Goal: Task Accomplishment & Management: Use online tool/utility

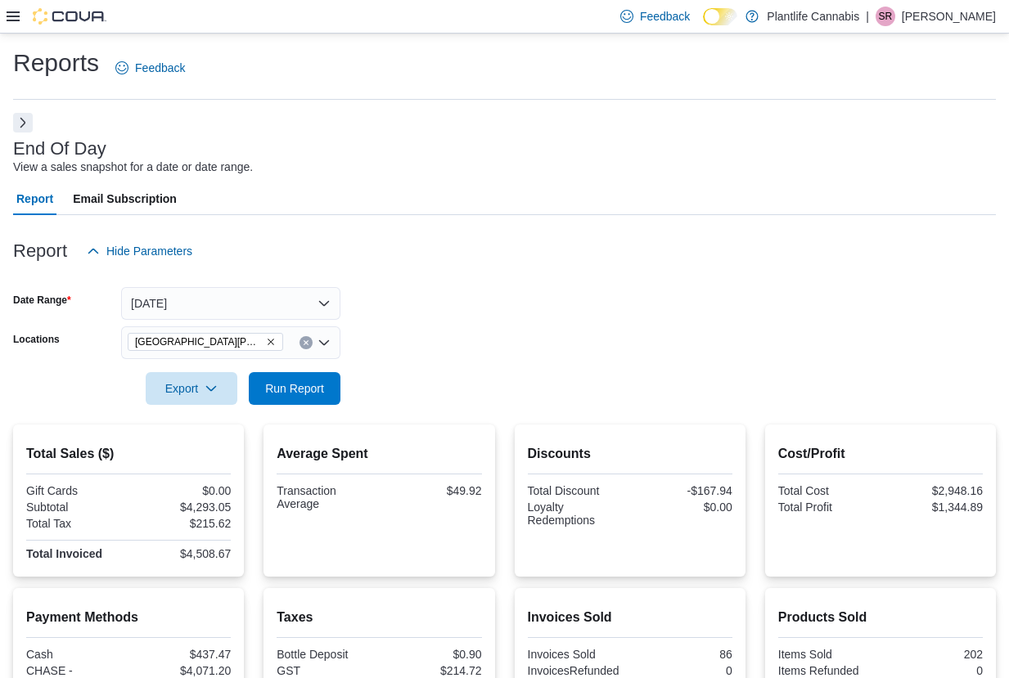
scroll to position [269, 0]
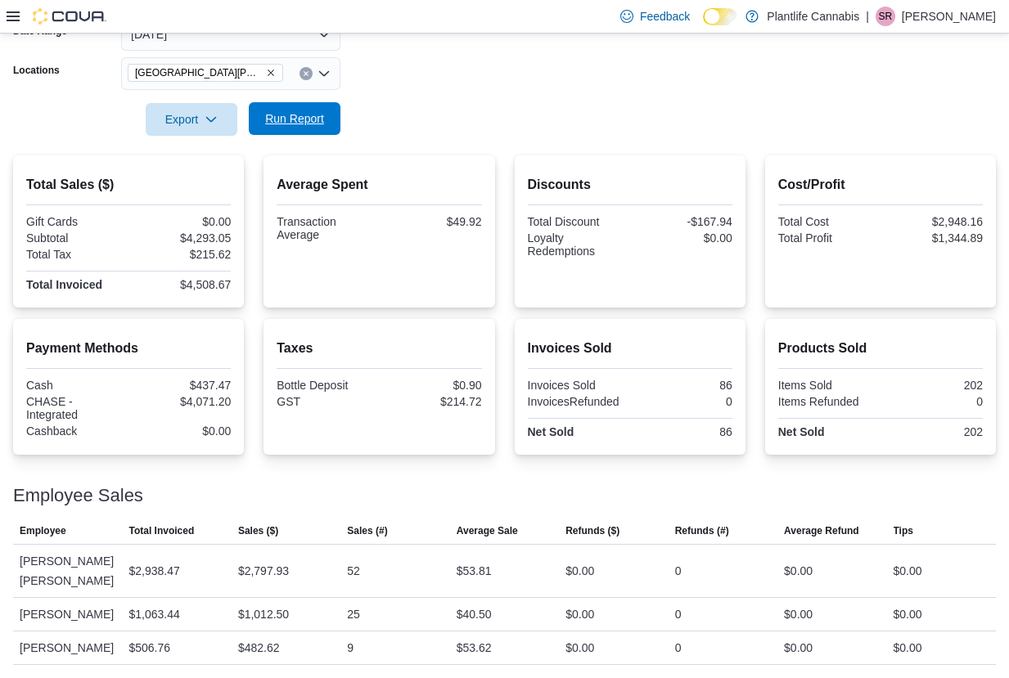
click at [286, 116] on span "Run Report" at bounding box center [294, 118] width 59 height 16
click at [286, 38] on button "[DATE]" at bounding box center [230, 34] width 219 height 33
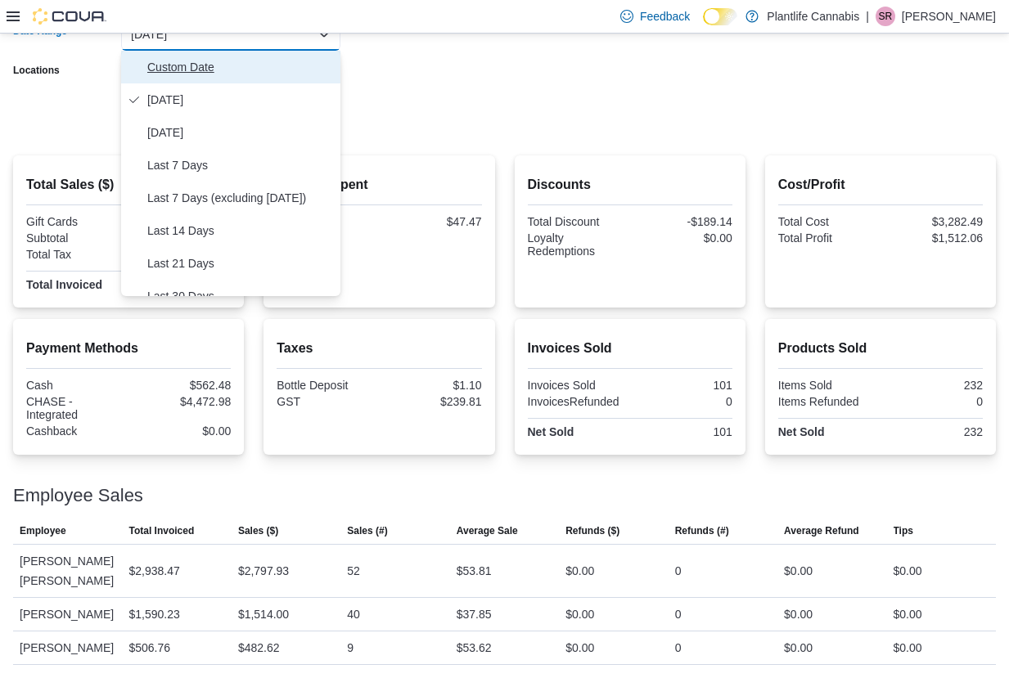
click at [218, 68] on span "Custom Date" at bounding box center [240, 67] width 187 height 20
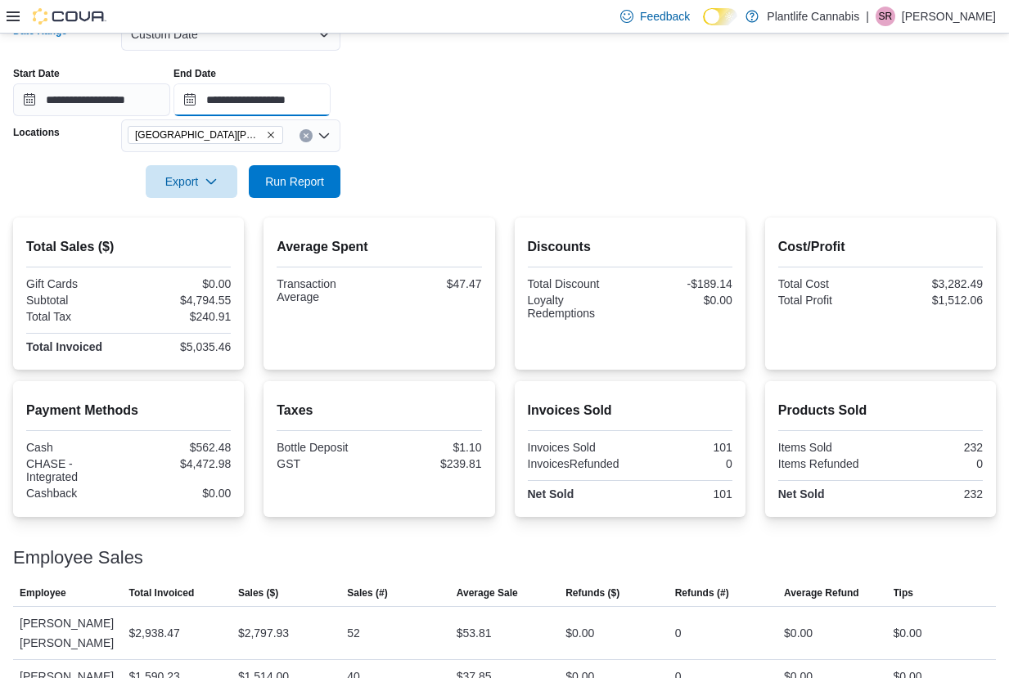
click at [227, 89] on input "**********" at bounding box center [251, 99] width 157 height 33
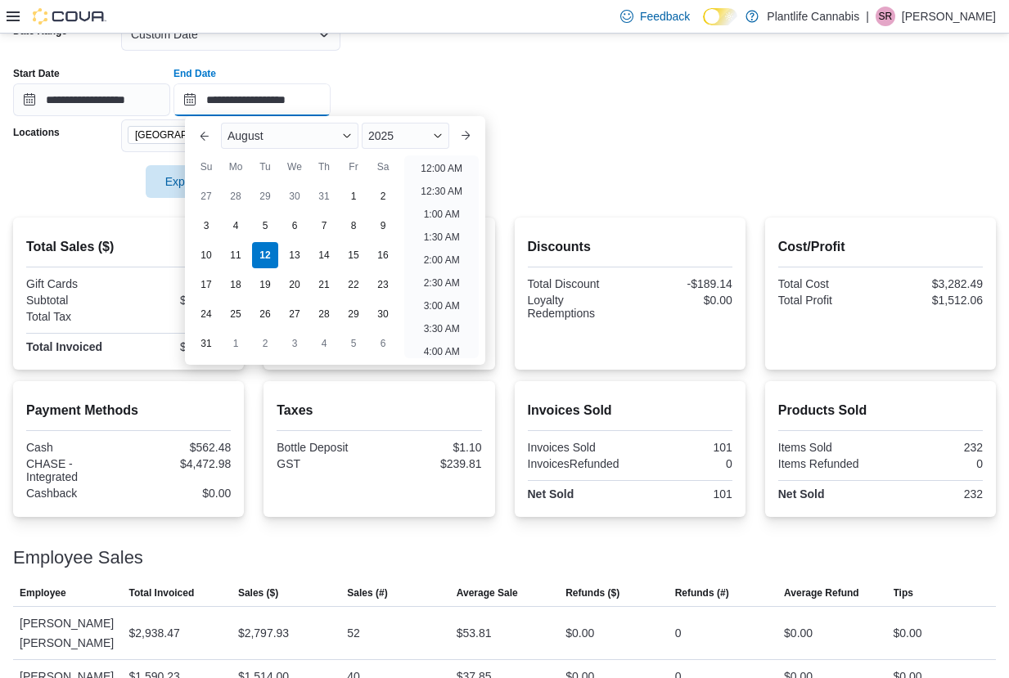
scroll to position [900, 0]
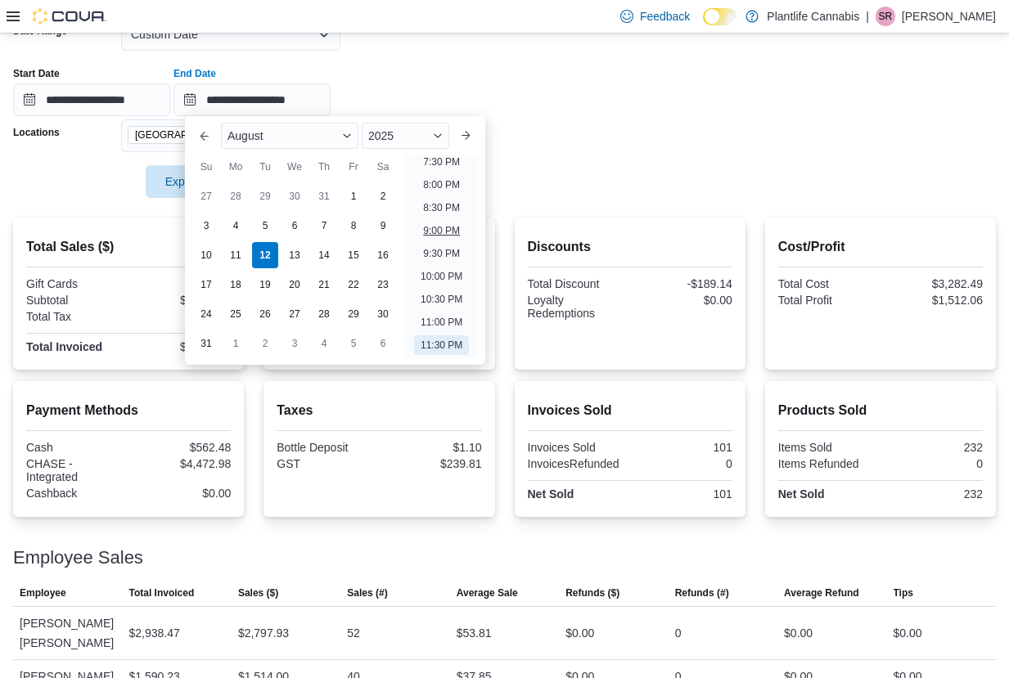
click at [454, 231] on li "9:00 PM" at bounding box center [441, 231] width 50 height 20
type input "**********"
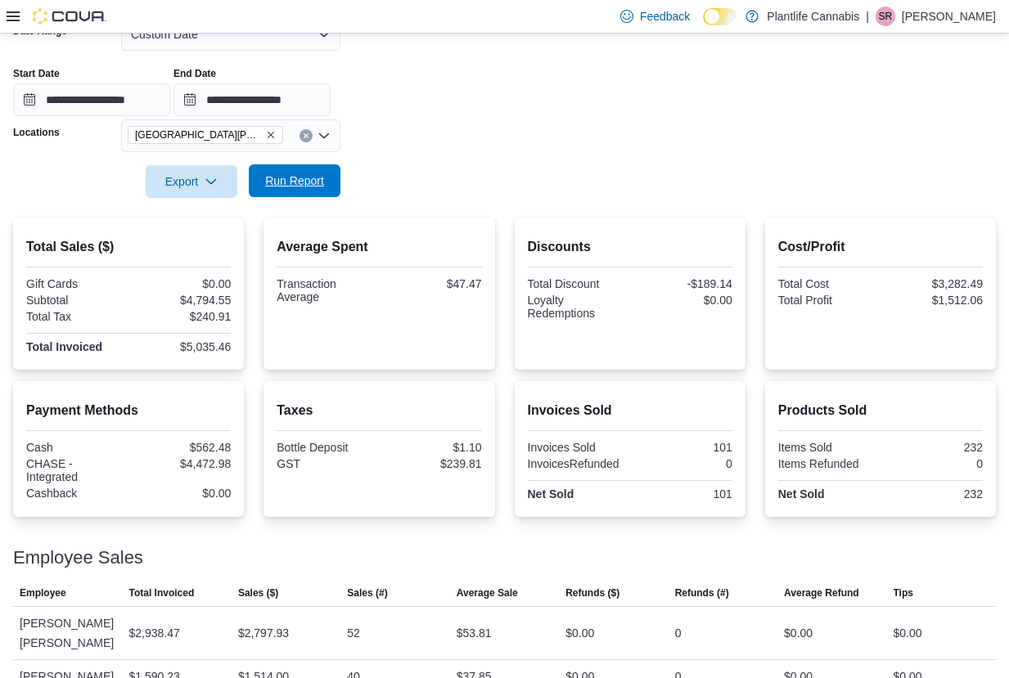
click at [308, 169] on span "Run Report" at bounding box center [295, 180] width 72 height 33
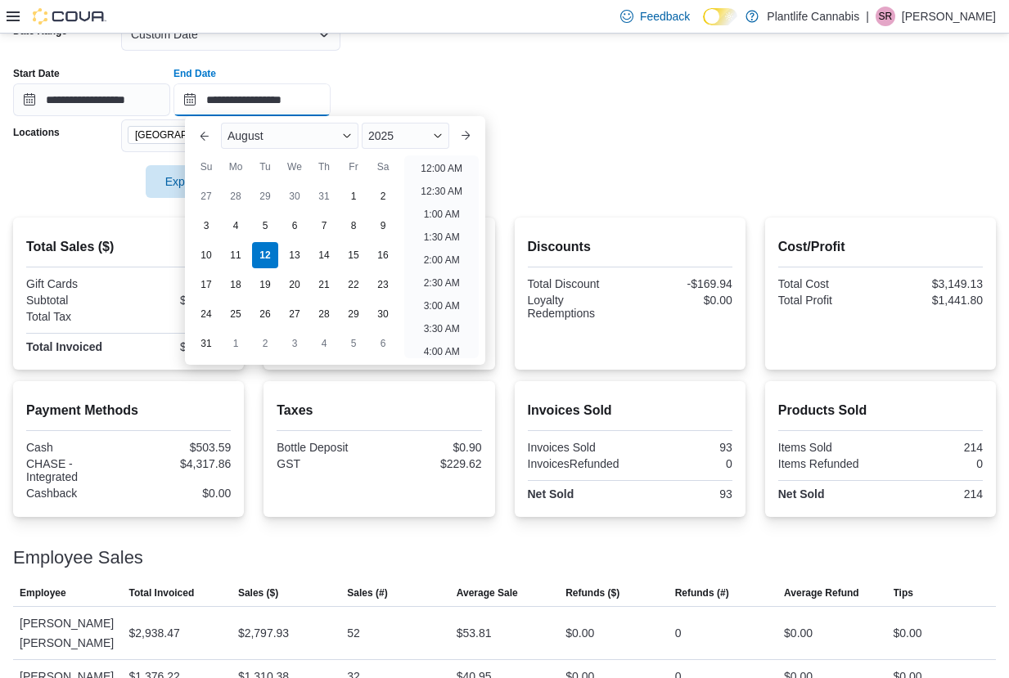
click at [312, 101] on input "**********" at bounding box center [251, 99] width 157 height 33
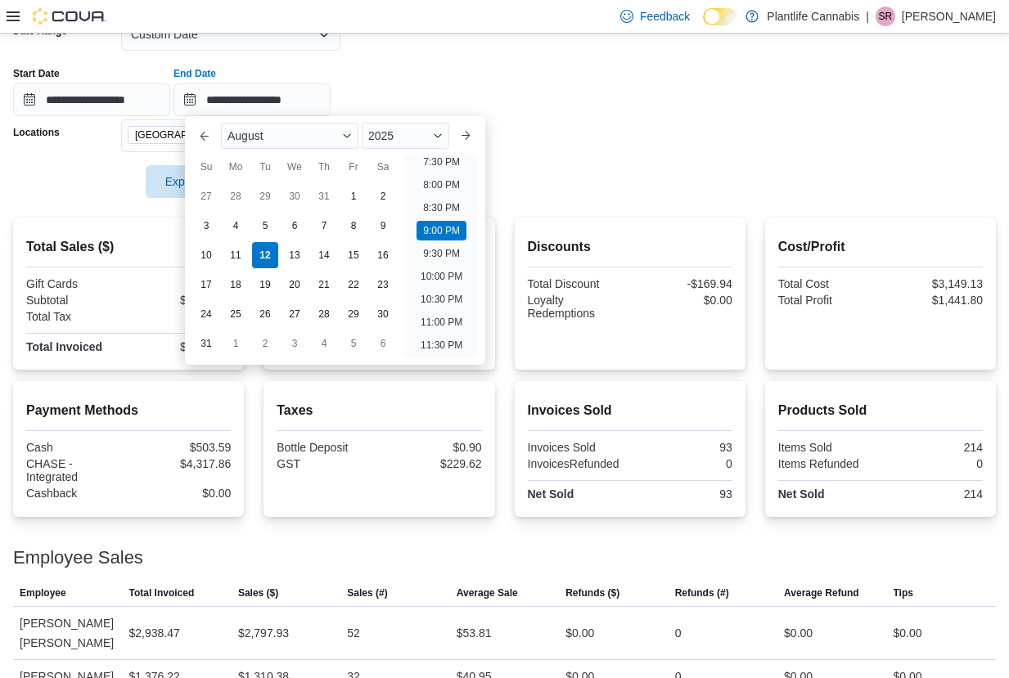
click at [391, 76] on div "**********" at bounding box center [504, 85] width 983 height 62
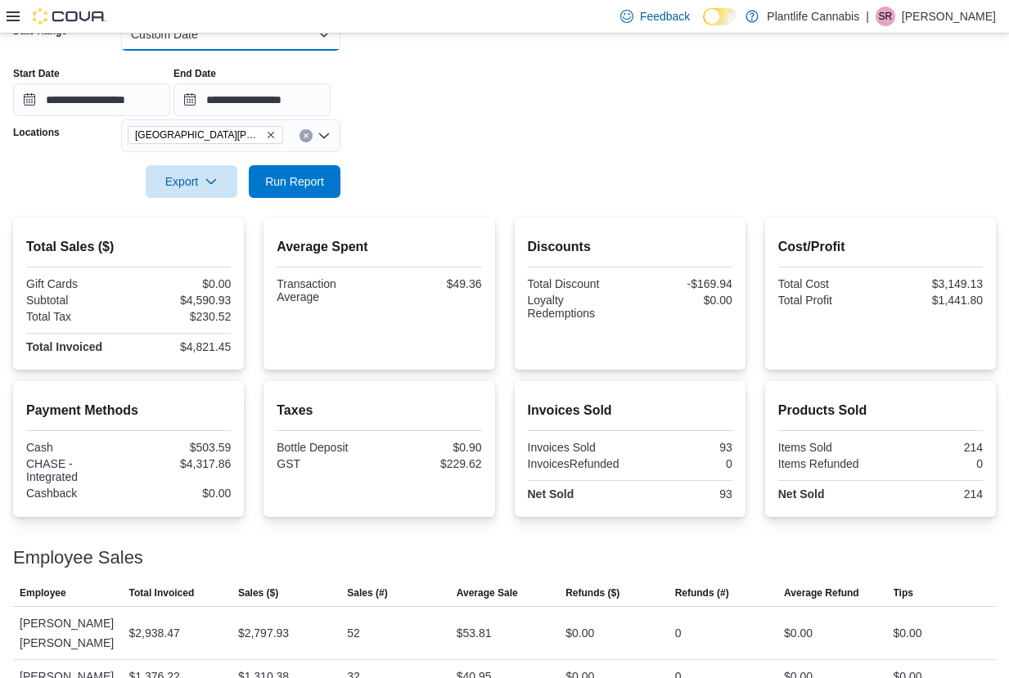
click at [283, 43] on button "Custom Date" at bounding box center [230, 34] width 219 height 33
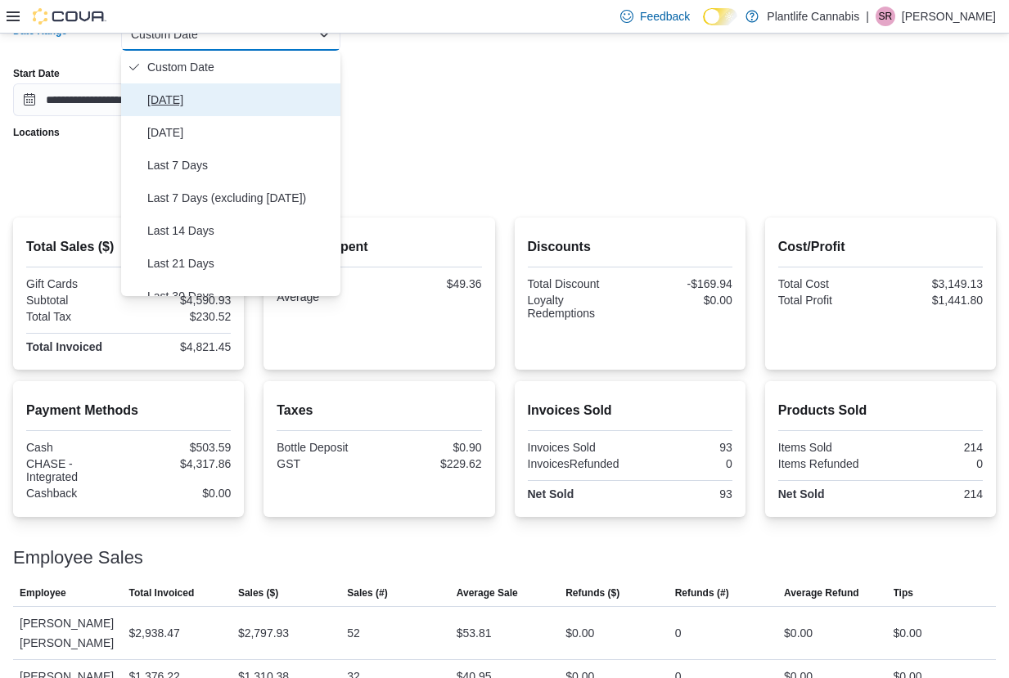
click at [229, 102] on span "[DATE]" at bounding box center [240, 100] width 187 height 20
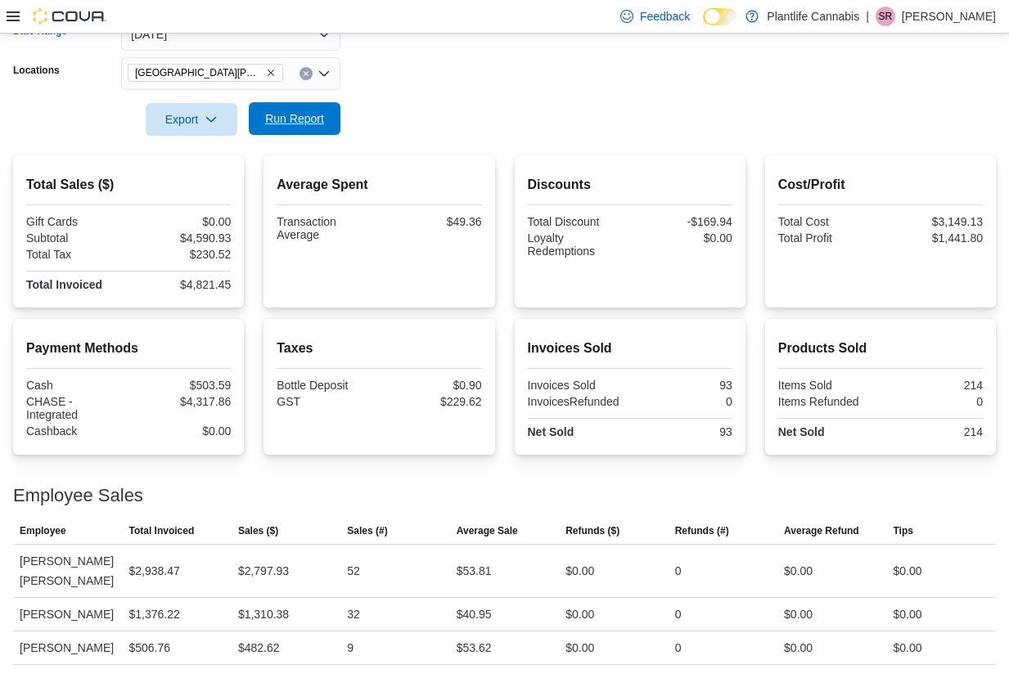
click at [299, 131] on span "Run Report" at bounding box center [295, 118] width 72 height 33
click at [283, 126] on span "Run Report" at bounding box center [294, 118] width 59 height 16
click at [313, 117] on span "Run Report" at bounding box center [294, 118] width 59 height 16
click at [290, 74] on input "Locations" at bounding box center [291, 74] width 2 height 20
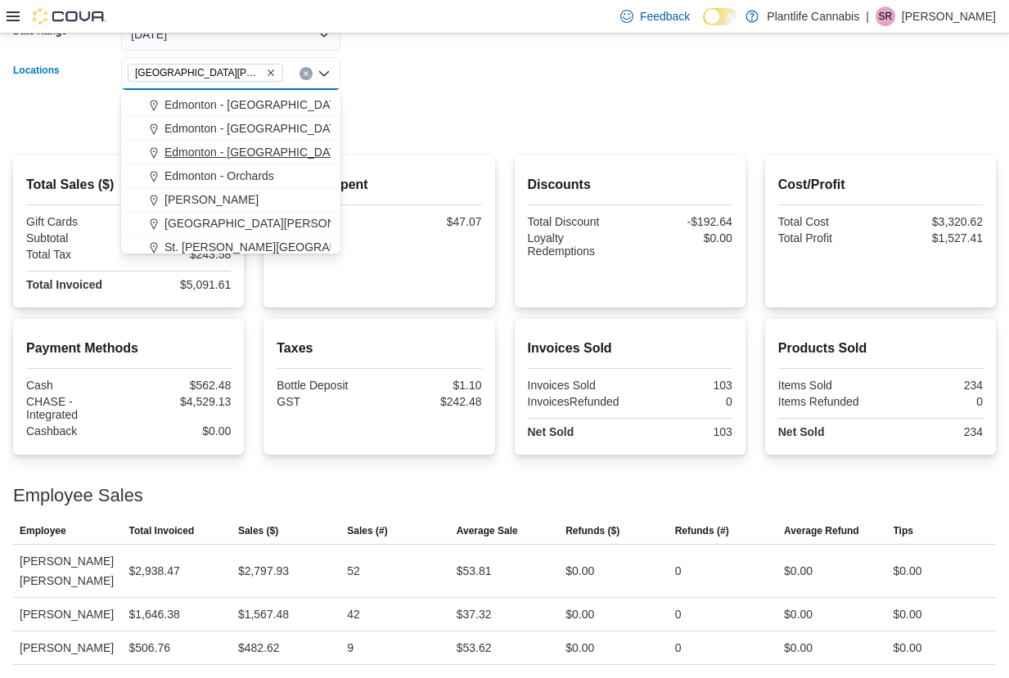
scroll to position [140, 0]
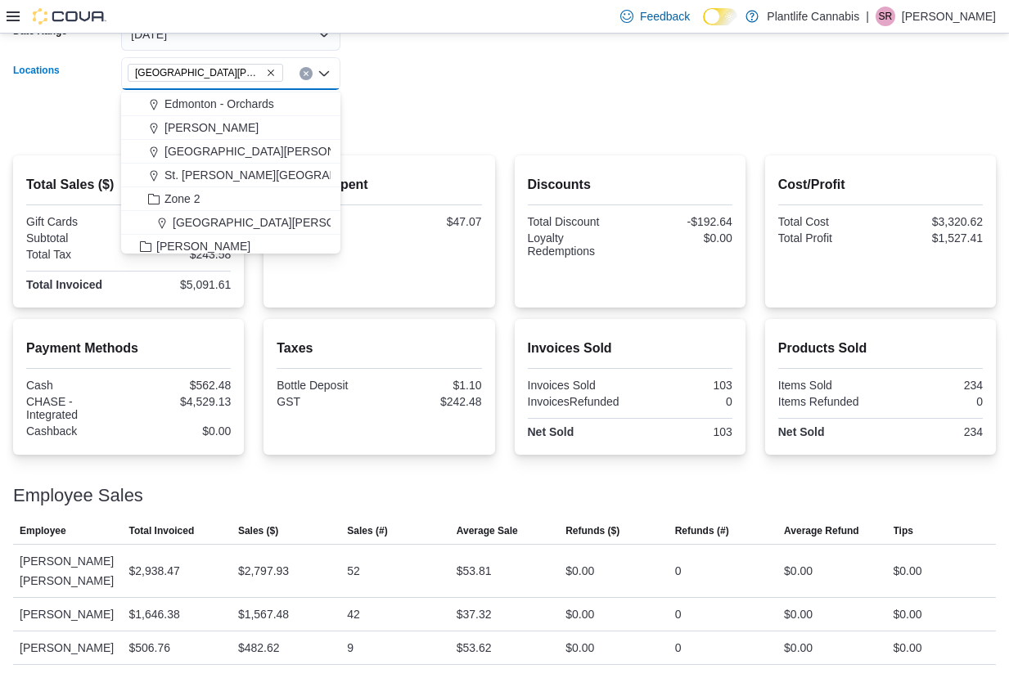
click at [489, 64] on form "Date Range [DATE] Locations [GEOGRAPHIC_DATA][PERSON_NAME] - [GEOGRAPHIC_DATA] …" at bounding box center [504, 66] width 983 height 137
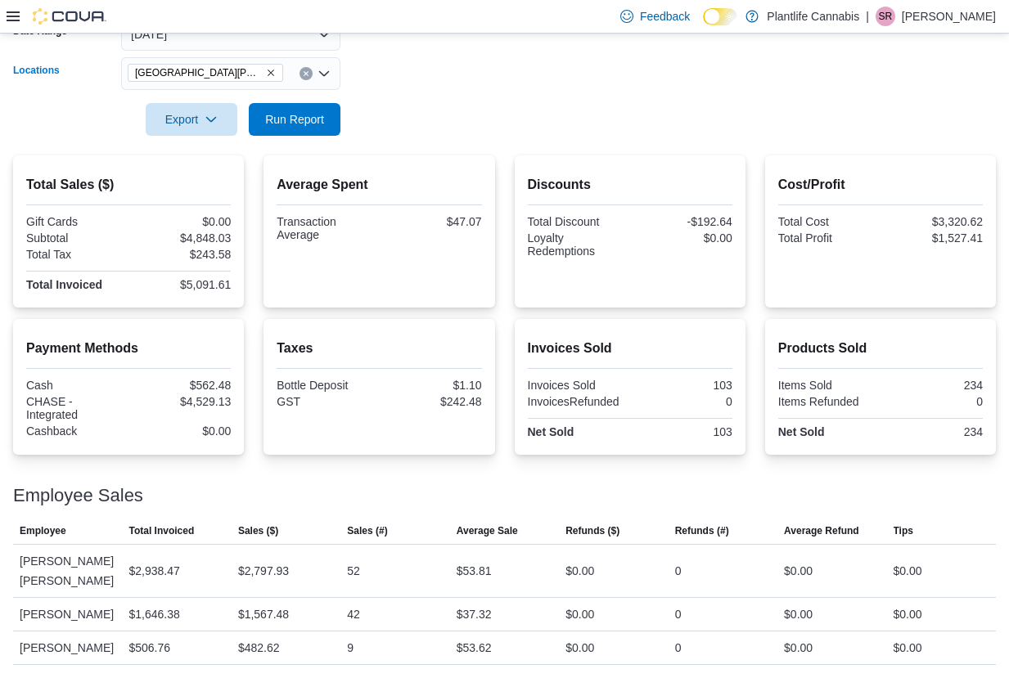
click at [281, 65] on span "[GEOGRAPHIC_DATA][PERSON_NAME] - [GEOGRAPHIC_DATA]" at bounding box center [205, 73] width 155 height 18
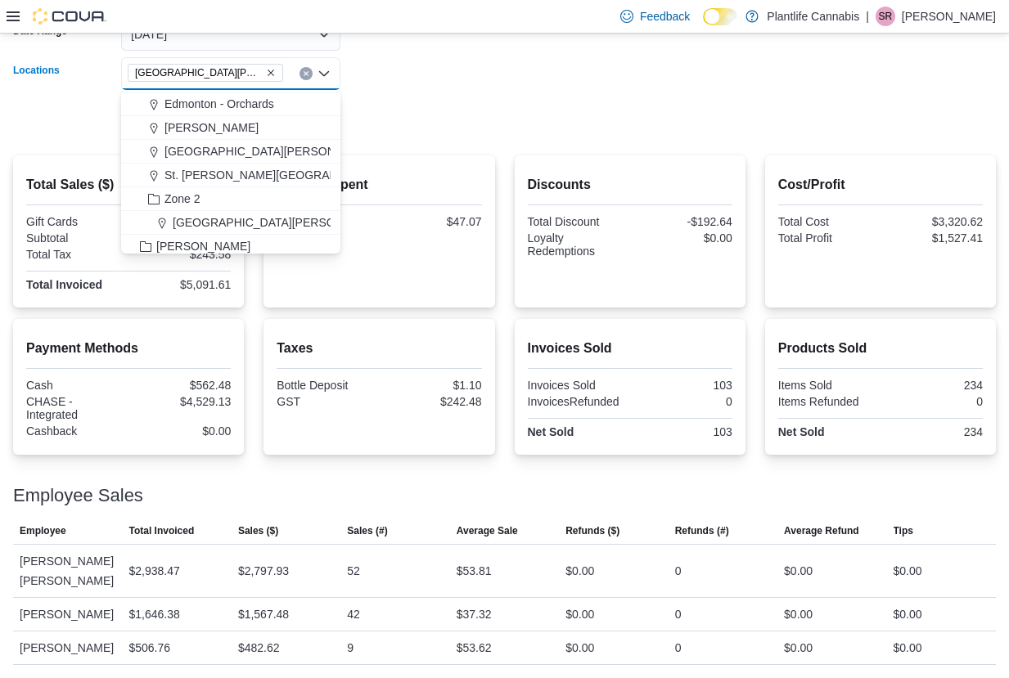
click at [273, 215] on span "[GEOGRAPHIC_DATA][PERSON_NAME][GEOGRAPHIC_DATA]" at bounding box center [339, 222] width 333 height 16
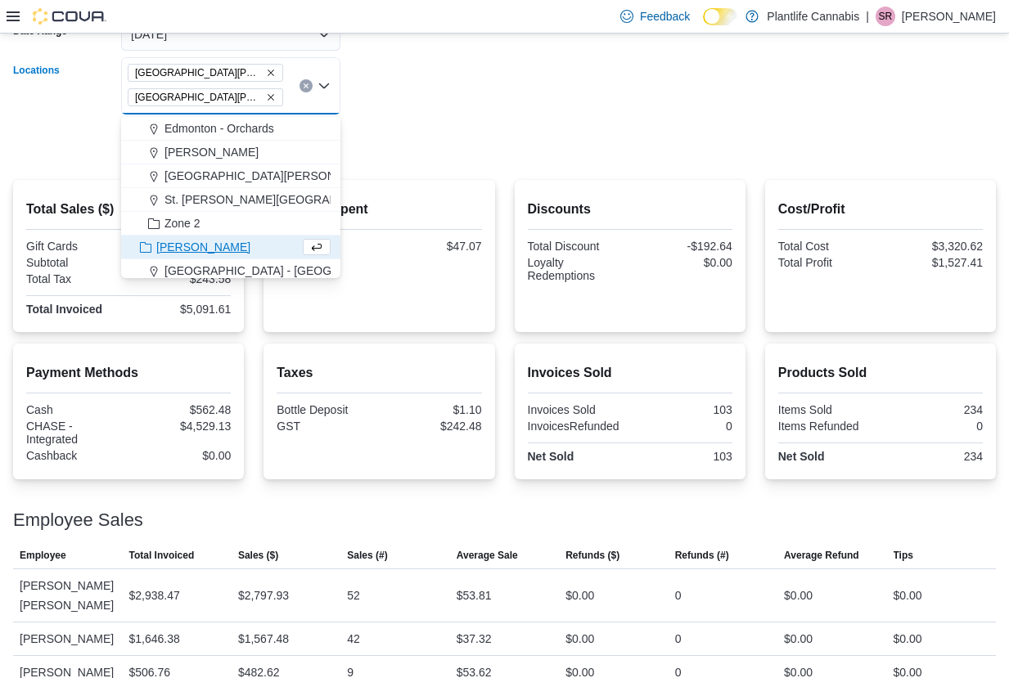
click at [416, 106] on form "Date Range [DATE] Locations [GEOGRAPHIC_DATA][PERSON_NAME] - [GEOGRAPHIC_DATA] …" at bounding box center [504, 79] width 983 height 162
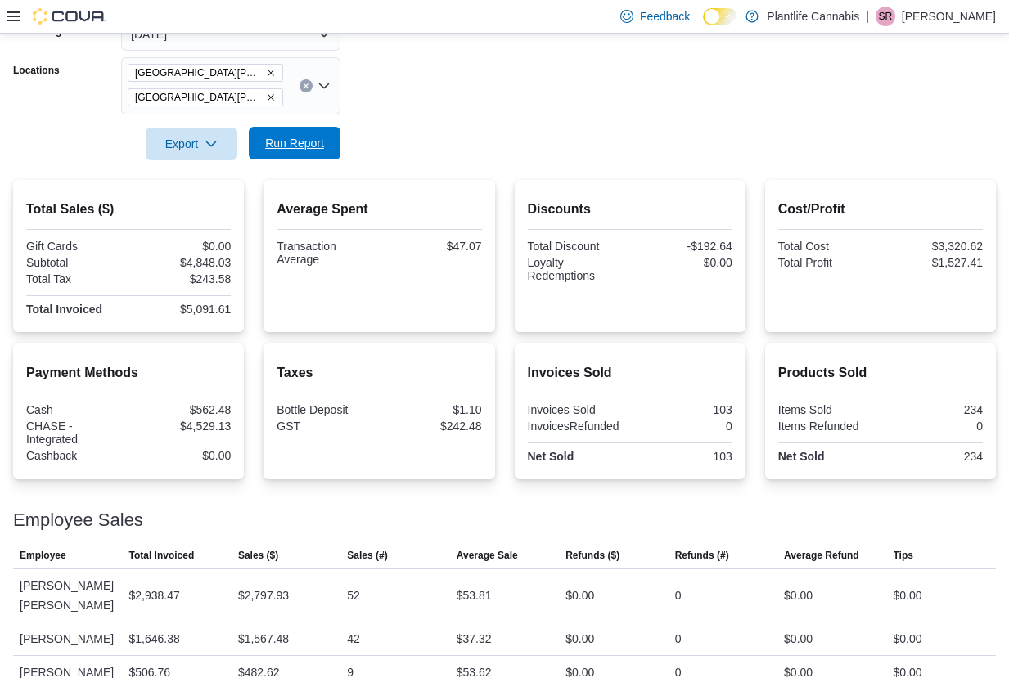
click at [331, 137] on button "Run Report" at bounding box center [295, 143] width 92 height 33
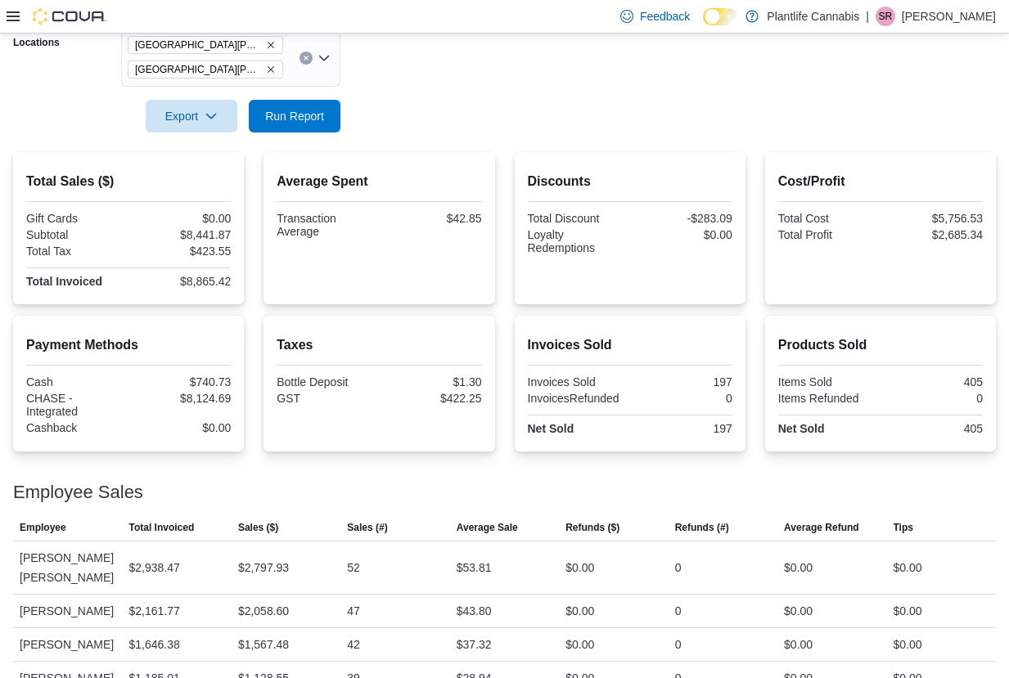
scroll to position [191, 0]
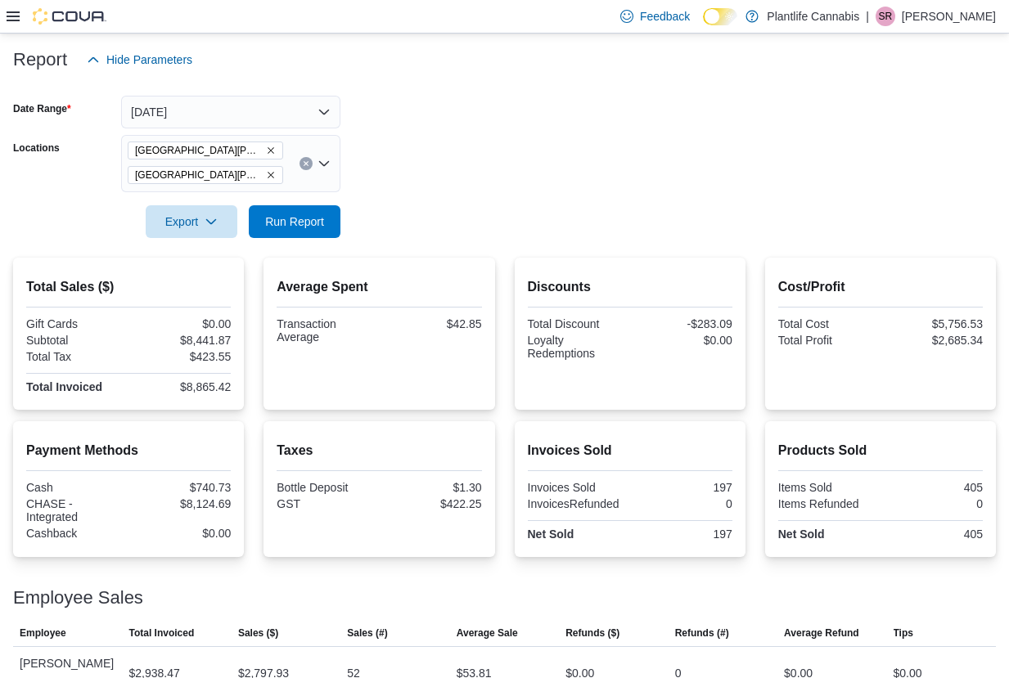
click at [268, 171] on icon "Remove Fort McMurray - Stoney Creek from selection in this group" at bounding box center [271, 175] width 10 height 10
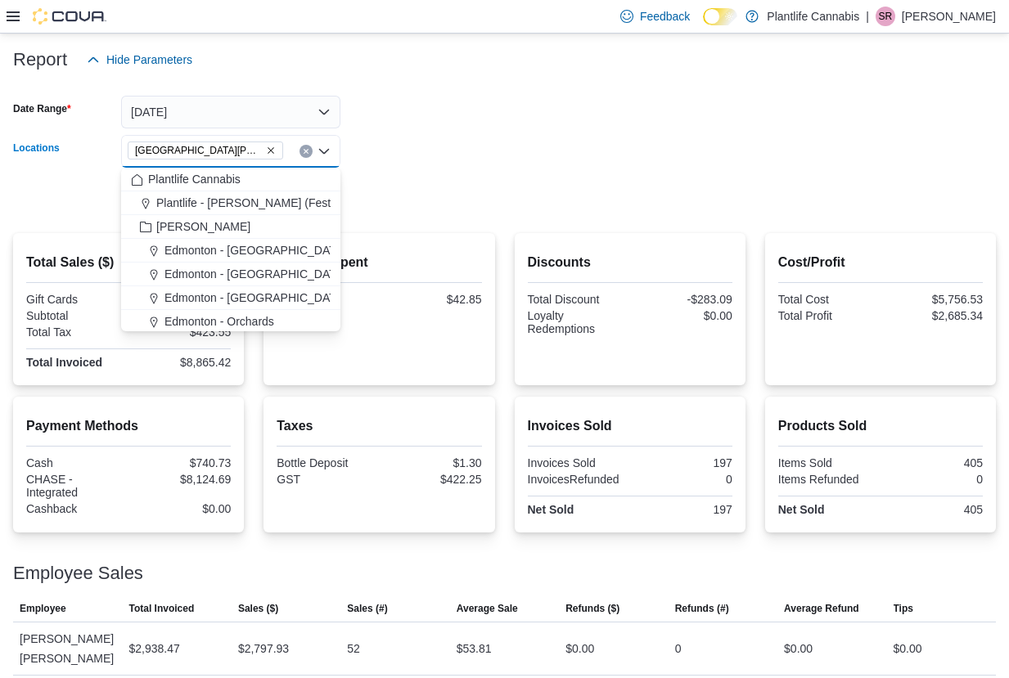
click at [389, 197] on form "Date Range [DATE] Locations [GEOGRAPHIC_DATA][PERSON_NAME] - [GEOGRAPHIC_DATA] …" at bounding box center [504, 144] width 983 height 137
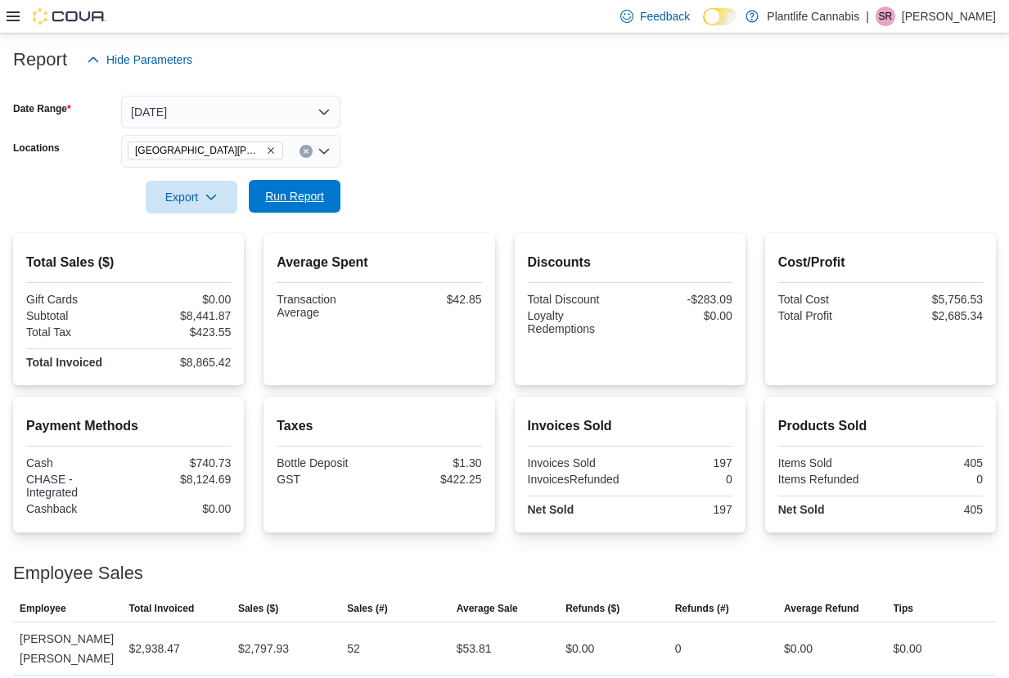
click at [306, 197] on span "Run Report" at bounding box center [294, 196] width 59 height 16
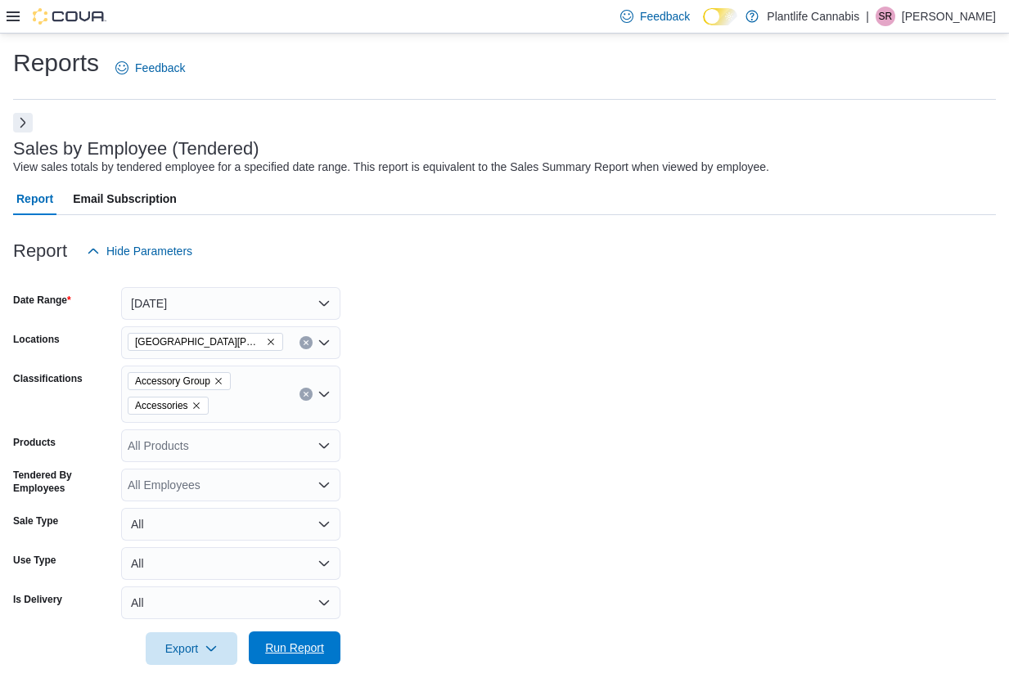
scroll to position [260, 0]
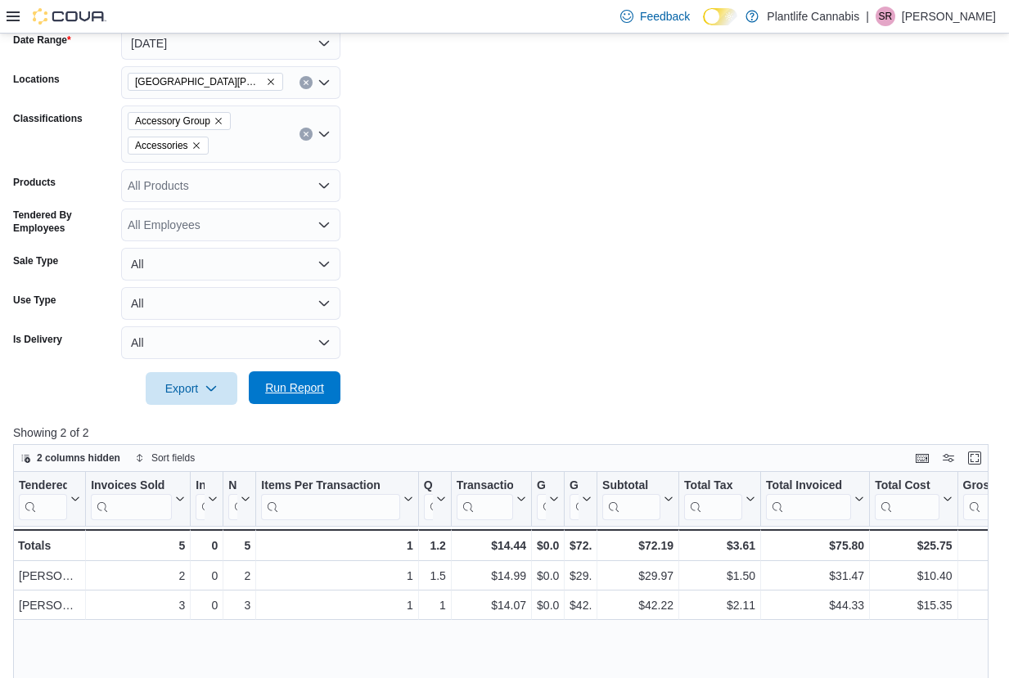
click at [306, 384] on span "Run Report" at bounding box center [294, 388] width 59 height 16
click at [309, 397] on span "Run Report" at bounding box center [295, 387] width 72 height 33
click at [317, 395] on span "Run Report" at bounding box center [294, 388] width 59 height 16
click at [295, 376] on span "Run Report" at bounding box center [295, 387] width 72 height 33
click at [322, 386] on span "Run Report" at bounding box center [294, 388] width 59 height 16
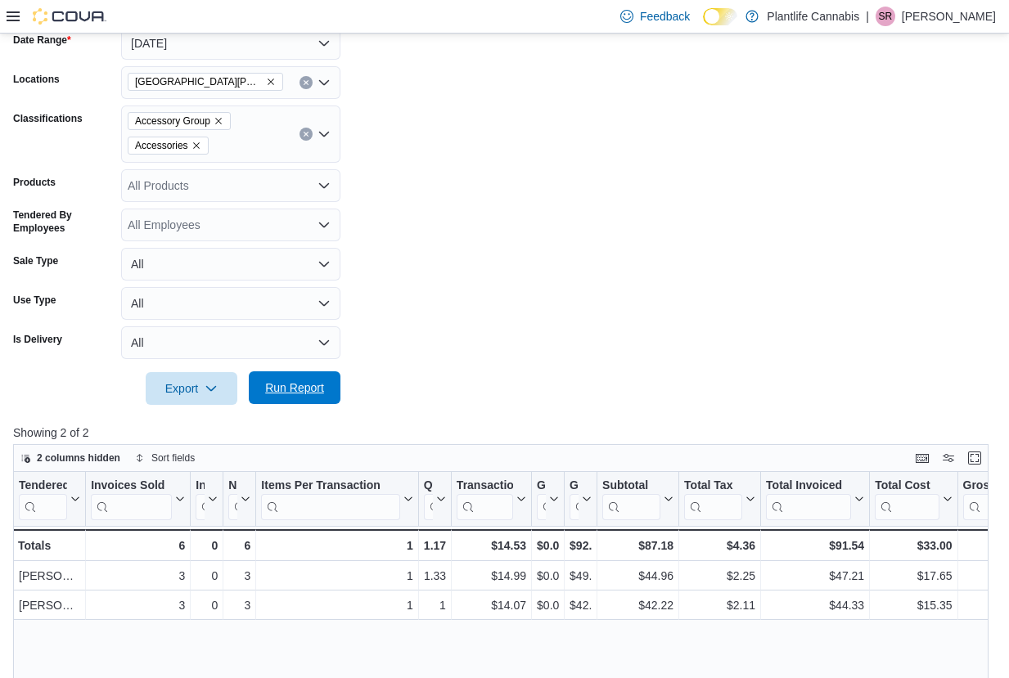
click at [322, 386] on span "Run Report" at bounding box center [294, 388] width 59 height 16
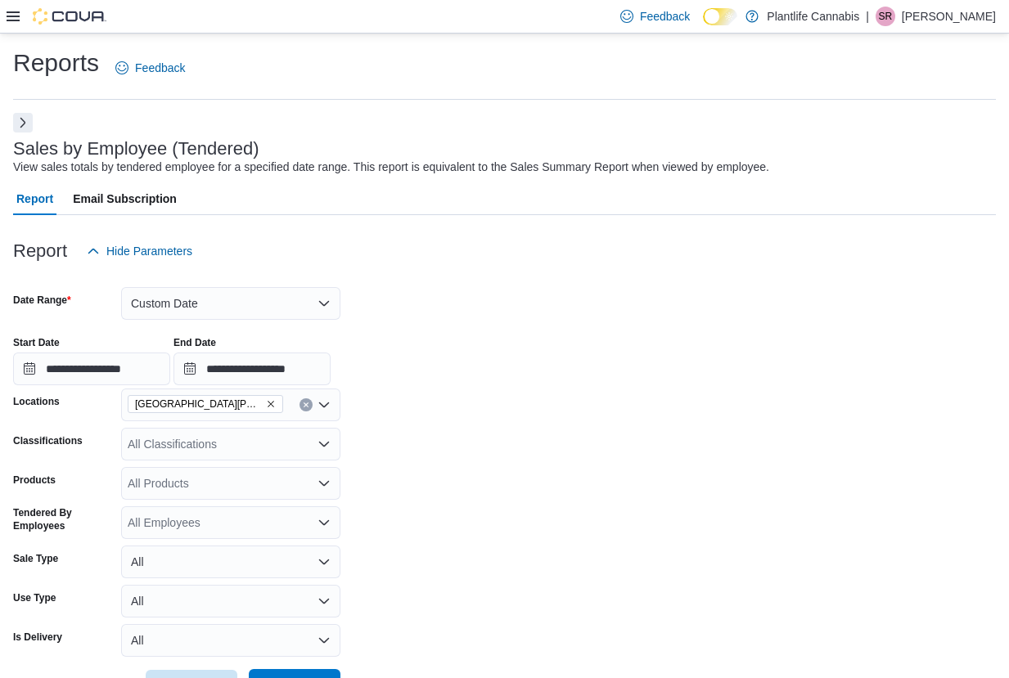
scroll to position [318, 0]
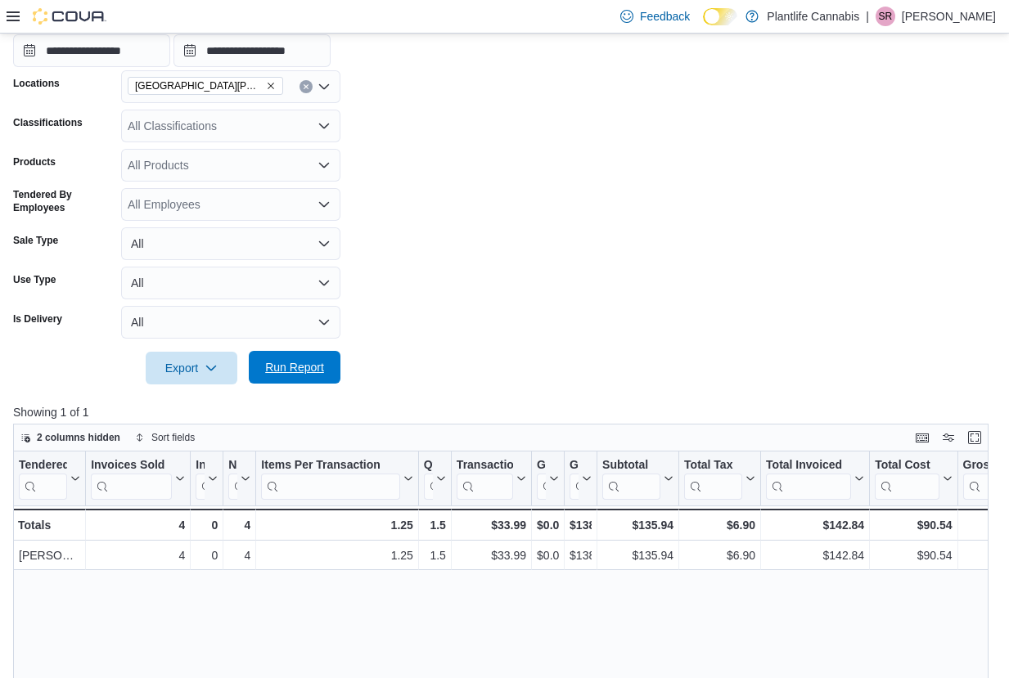
click at [290, 362] on span "Run Report" at bounding box center [294, 367] width 59 height 16
click at [324, 366] on span "Run Report" at bounding box center [294, 367] width 59 height 16
click at [265, 373] on span "Run Report" at bounding box center [294, 367] width 59 height 16
click at [285, 359] on span "Run Report" at bounding box center [295, 367] width 72 height 33
